Goal: Transaction & Acquisition: Obtain resource

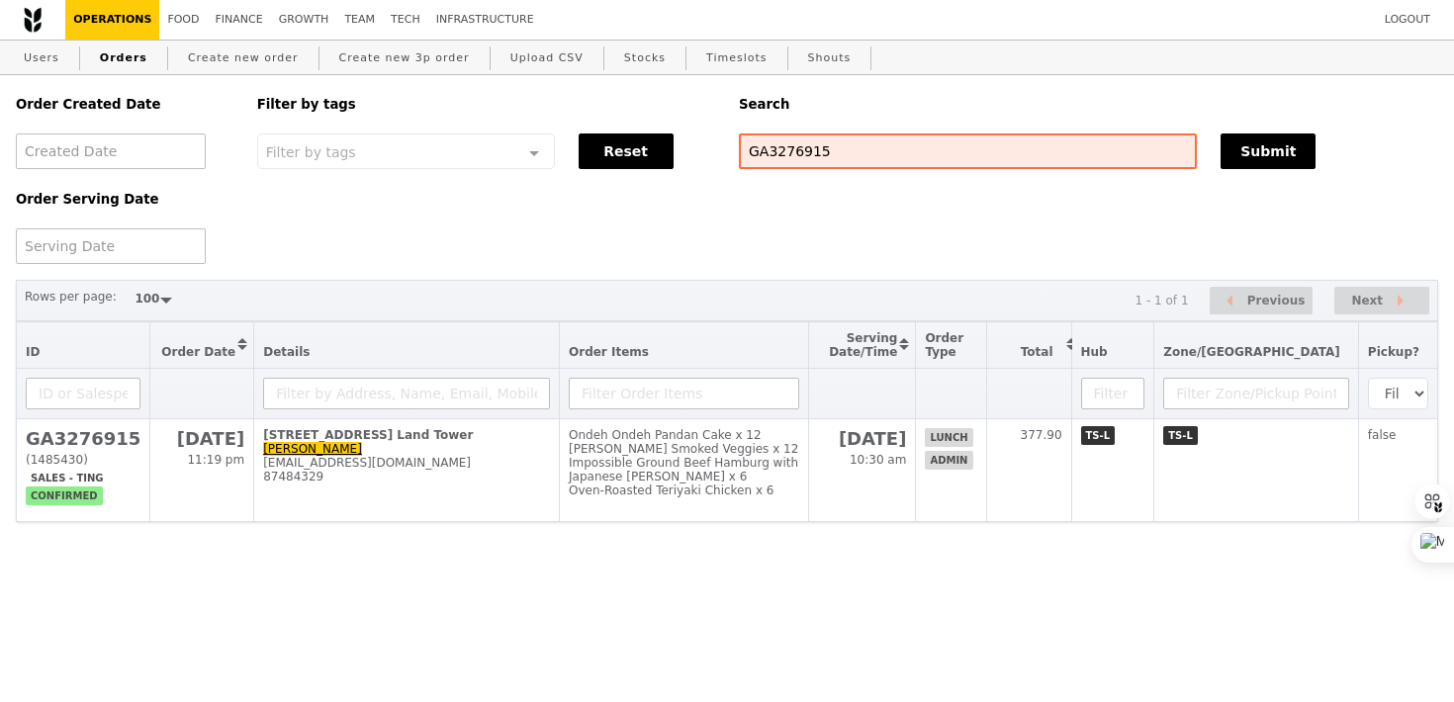
select select "100"
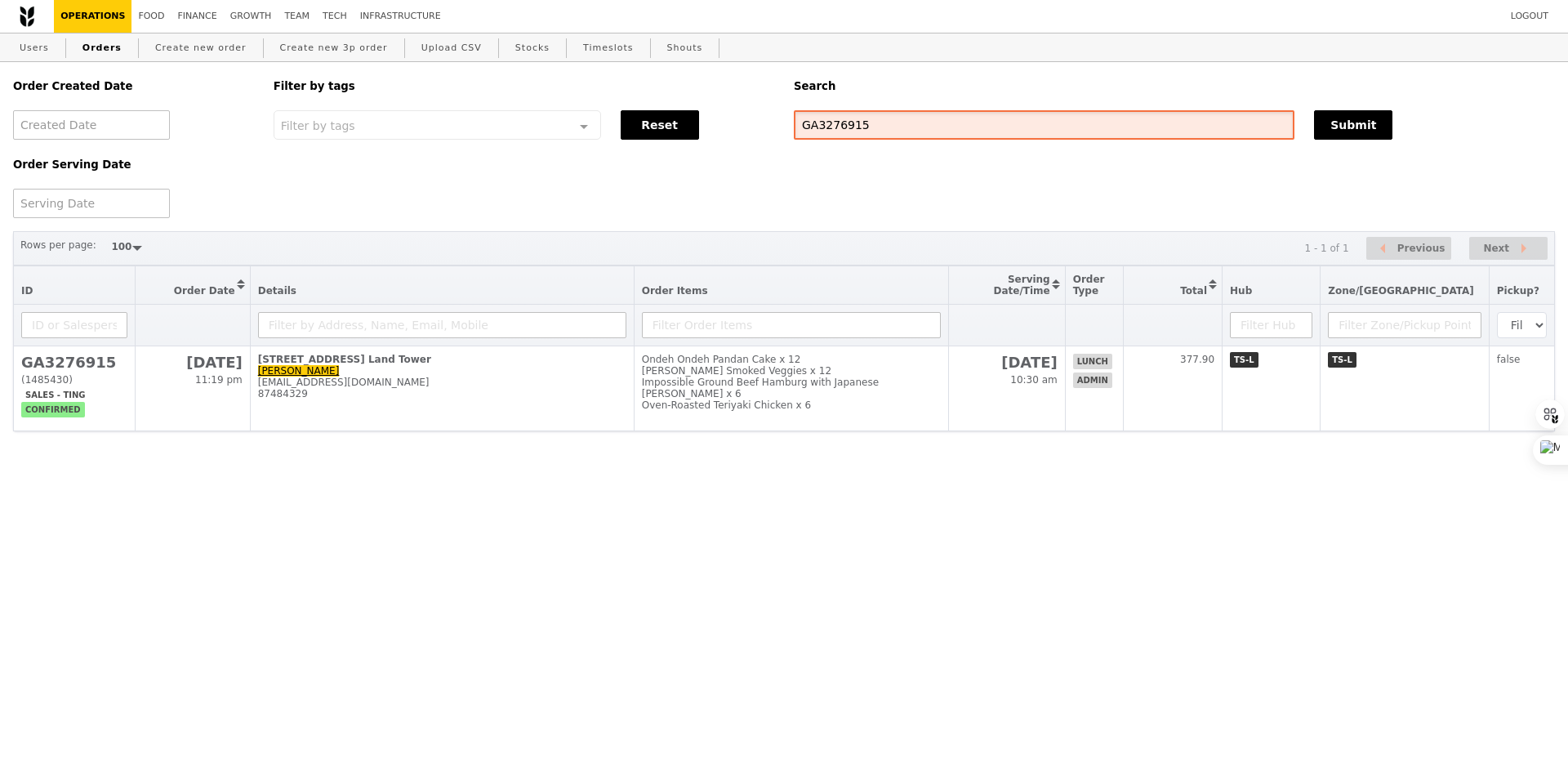
click at [835, 131] on input "GA3276915" at bounding box center [1045, 126] width 500 height 30
paste input "shirleen.choong@alpha.org.sg"
type input "shirleen.choong@alpha.org.sg"
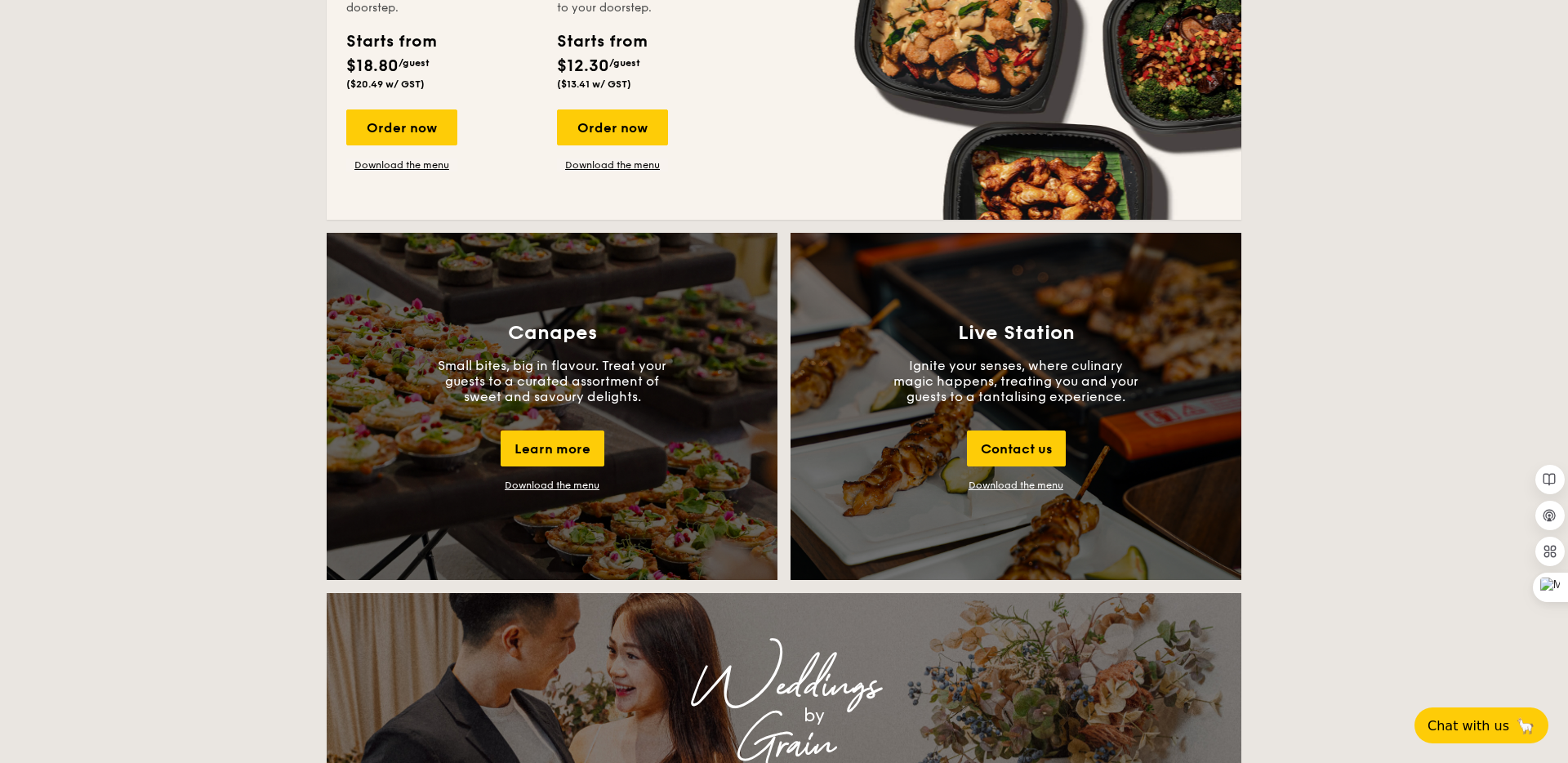
scroll to position [1160, 0]
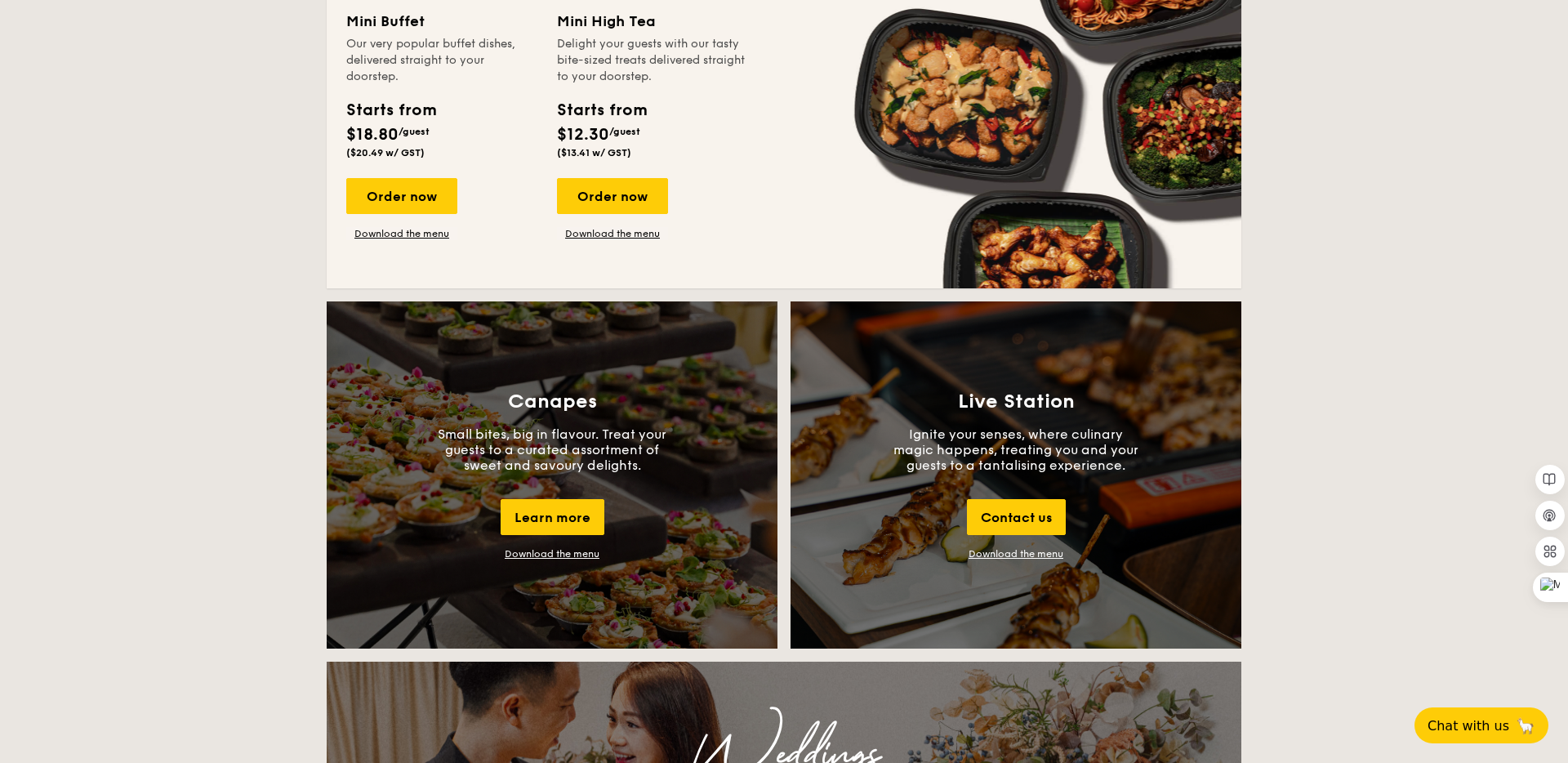
click at [568, 556] on div "Download the menu" at bounding box center [552, 554] width 95 height 12
